Goal: Task Accomplishment & Management: Manage account settings

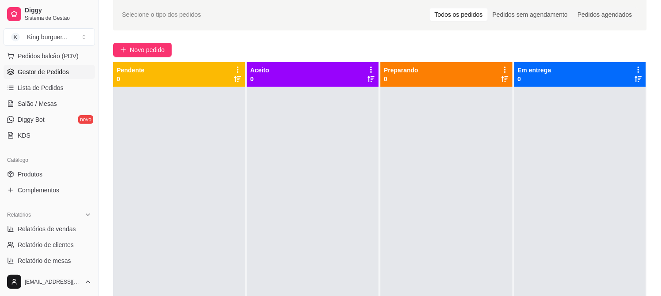
scroll to position [147, 0]
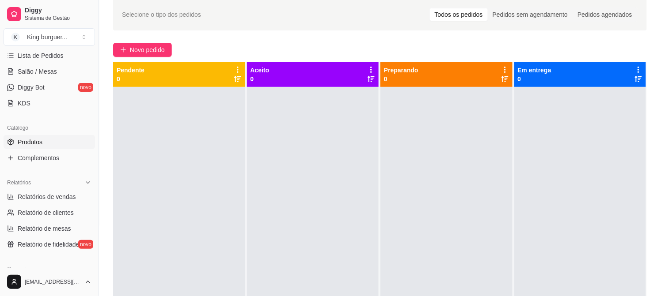
click at [22, 142] on span "Produtos" at bounding box center [30, 142] width 25 height 9
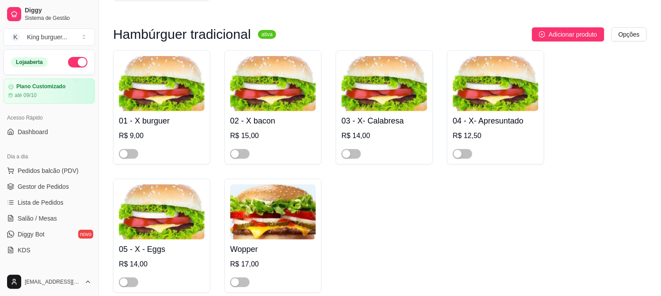
scroll to position [1914, 0]
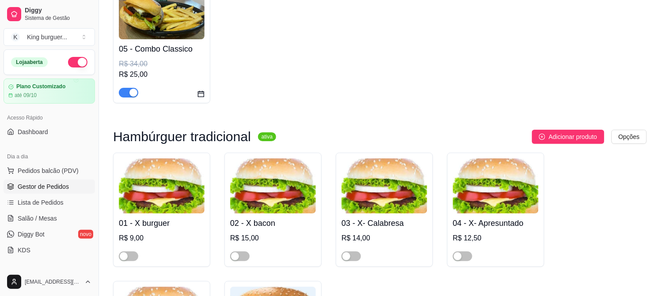
click at [56, 186] on span "Gestor de Pedidos" at bounding box center [43, 186] width 51 height 9
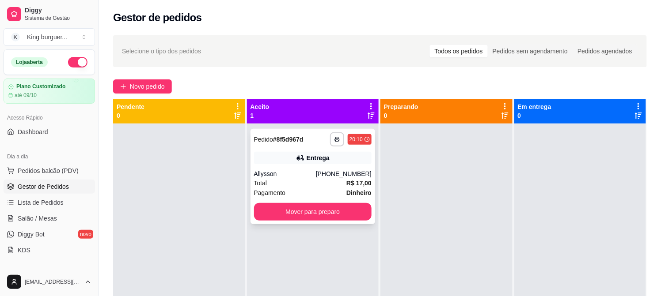
click at [316, 173] on div "Allysson" at bounding box center [285, 174] width 62 height 9
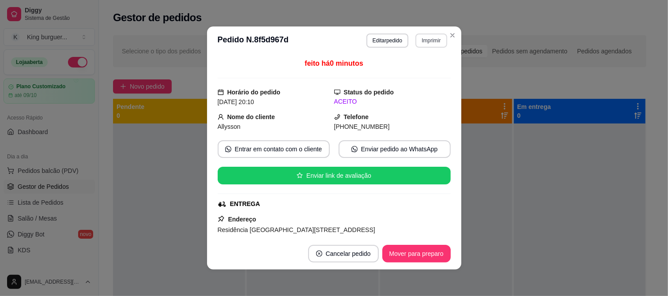
click at [429, 38] on button "Imprimir" at bounding box center [431, 41] width 31 height 14
click at [426, 76] on button "IMPRESSORA" at bounding box center [413, 72] width 64 height 14
click at [403, 254] on button "Mover para preparo" at bounding box center [416, 254] width 66 height 17
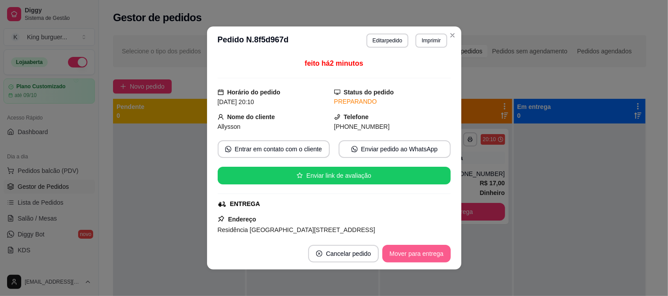
click at [401, 258] on button "Mover para entrega" at bounding box center [417, 254] width 68 height 18
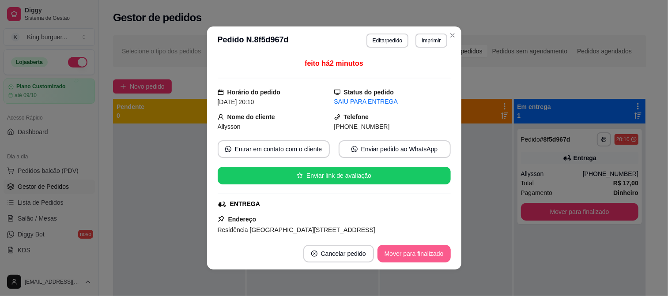
click at [401, 257] on button "Mover para finalizado" at bounding box center [414, 254] width 73 height 18
